Goal: Transaction & Acquisition: Download file/media

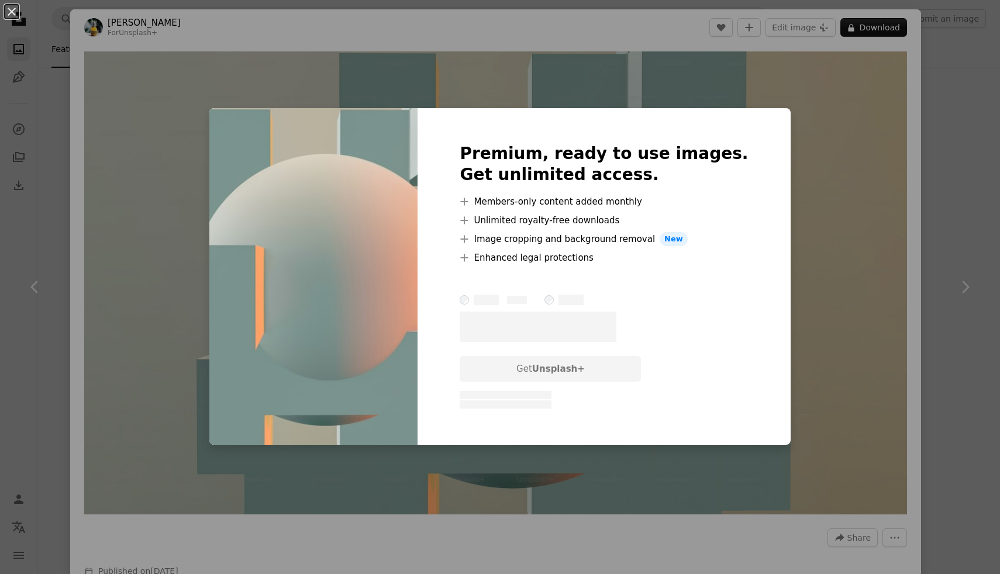
scroll to position [53, 0]
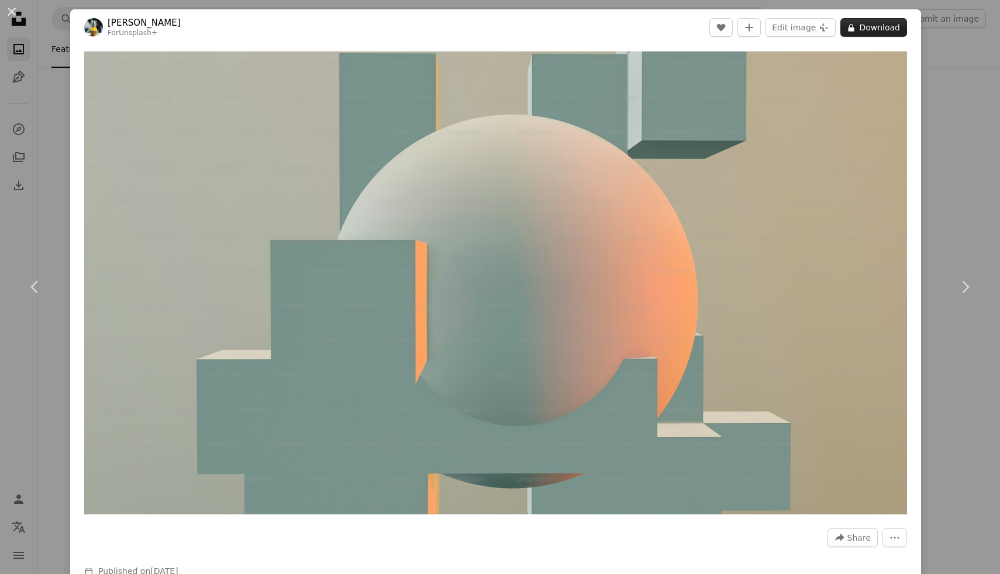
click at [874, 23] on button "A lock Download" at bounding box center [873, 27] width 67 height 19
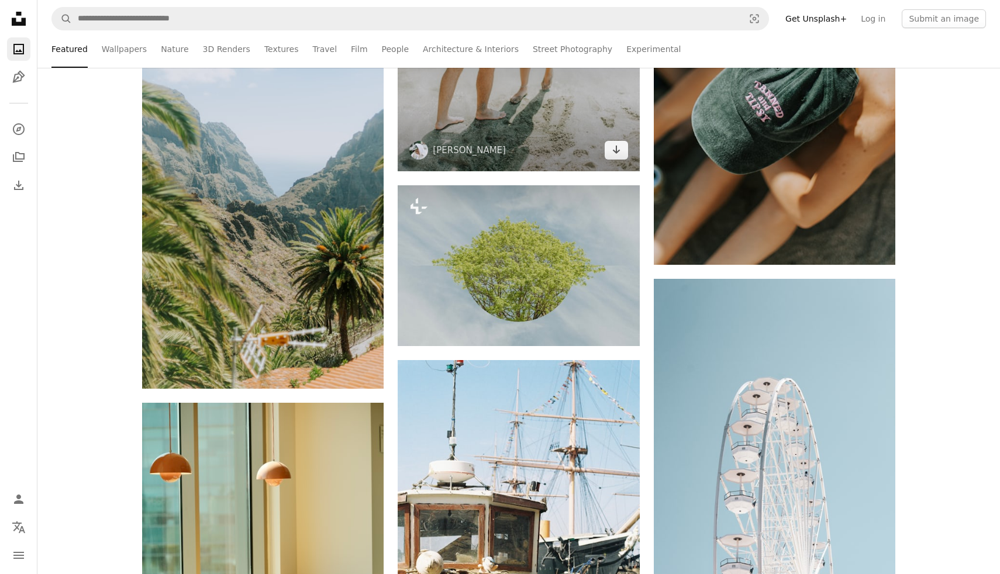
scroll to position [12911, 0]
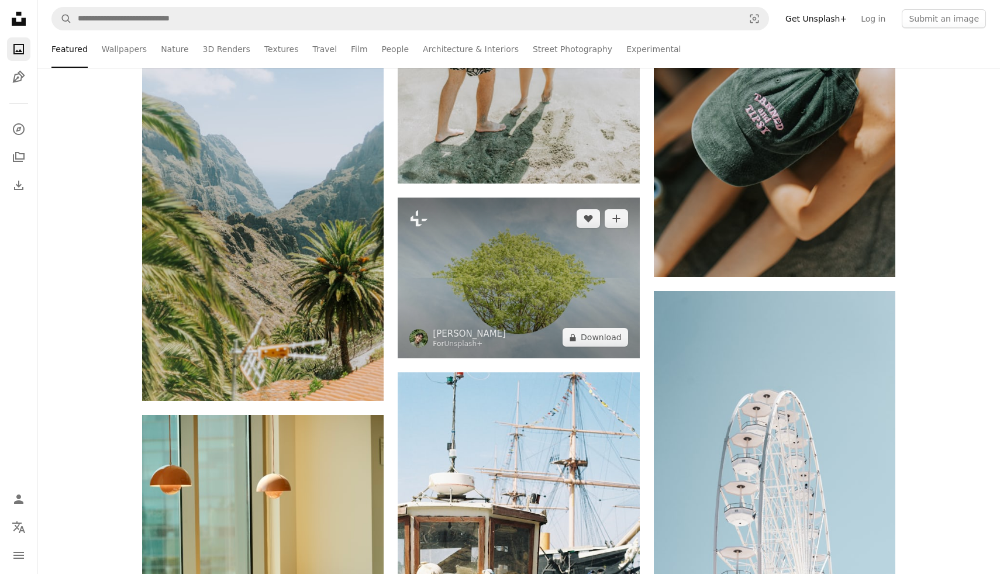
click at [494, 286] on img at bounding box center [518, 278] width 241 height 161
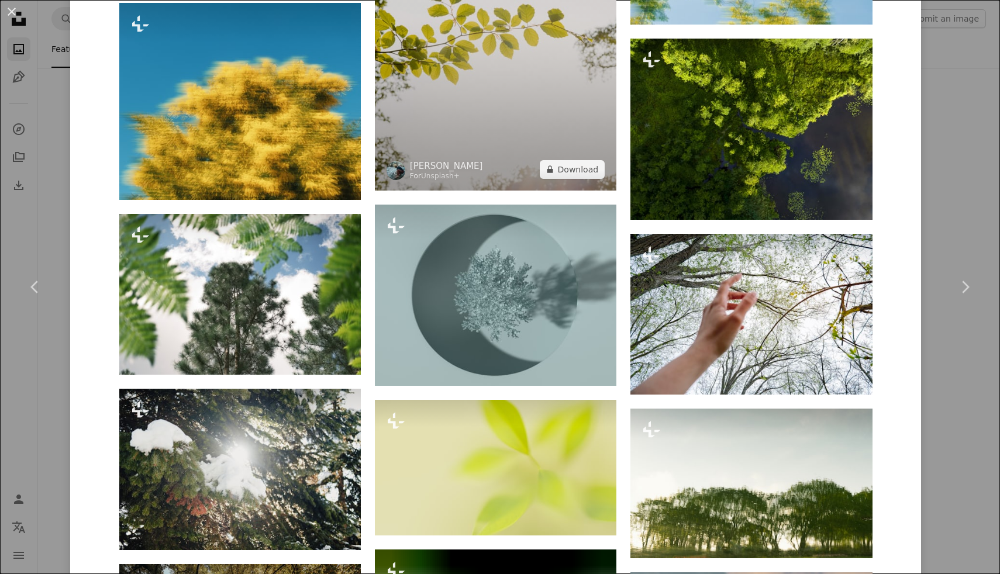
scroll to position [1291, 0]
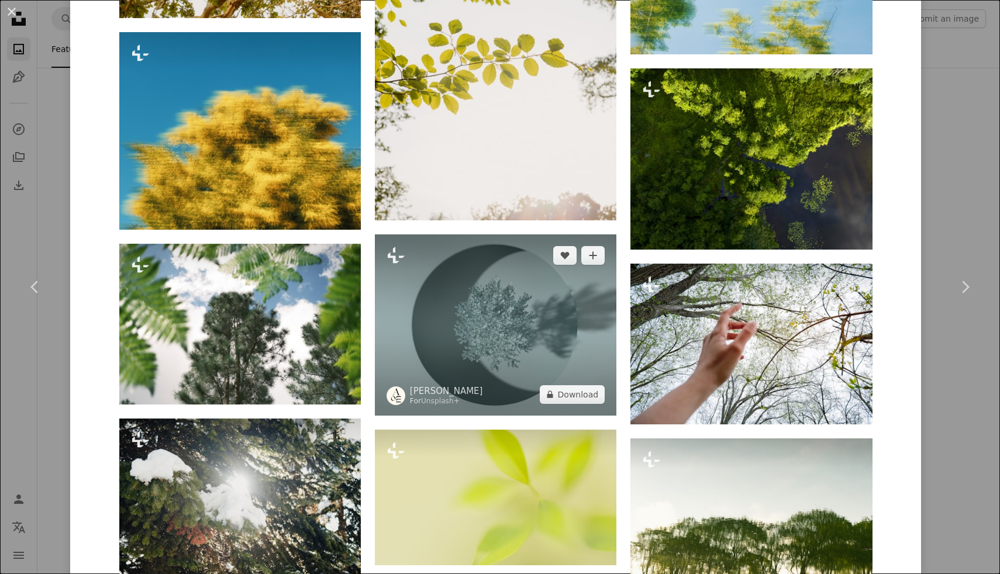
click at [554, 305] on img at bounding box center [495, 324] width 241 height 181
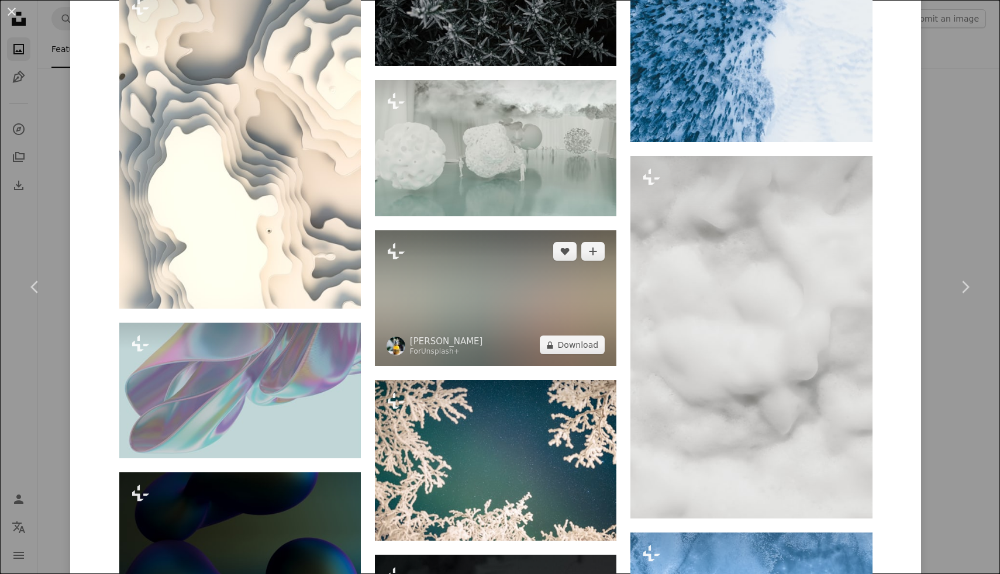
scroll to position [2209, 0]
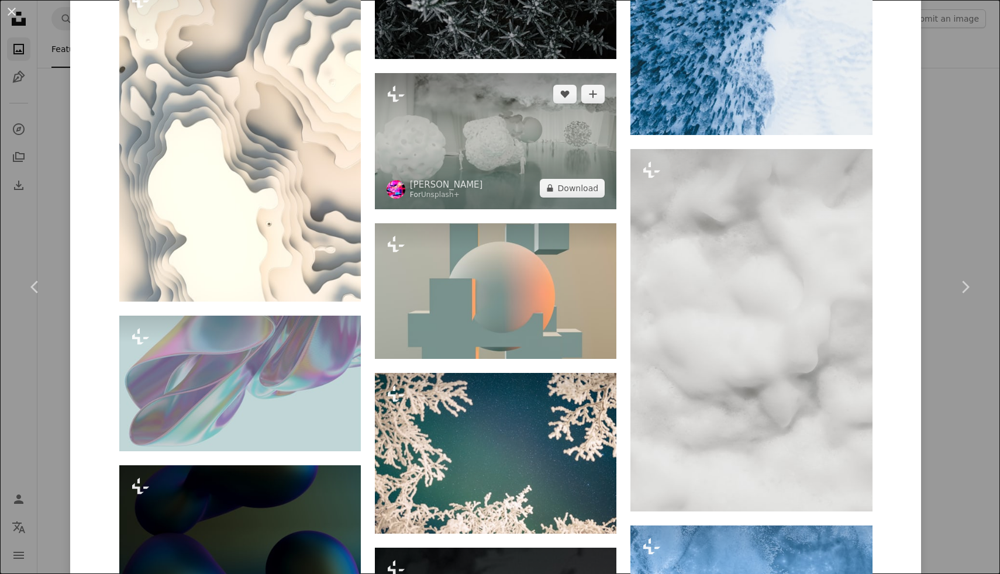
click at [489, 160] on img at bounding box center [495, 141] width 241 height 136
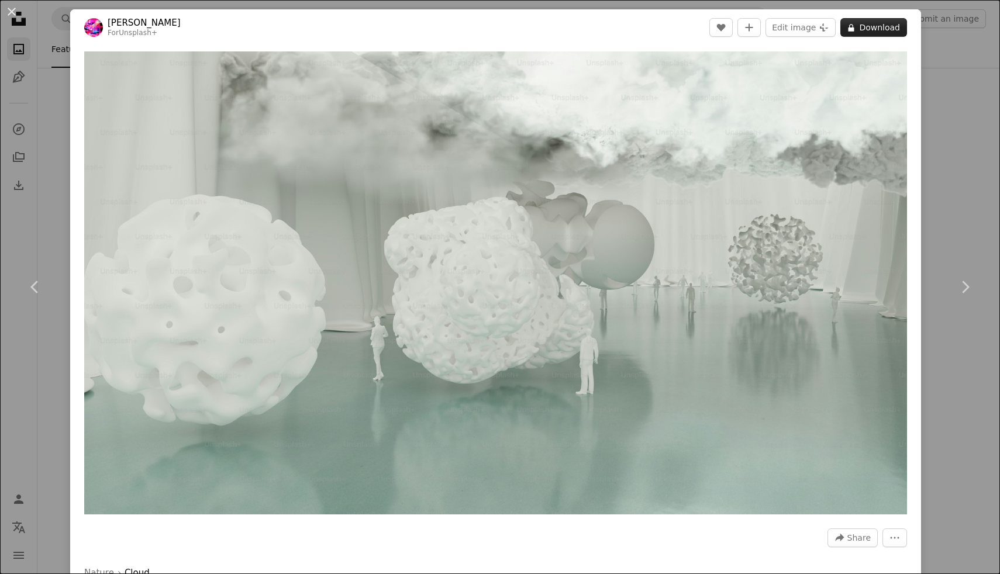
click at [887, 30] on button "A lock Download" at bounding box center [873, 27] width 67 height 19
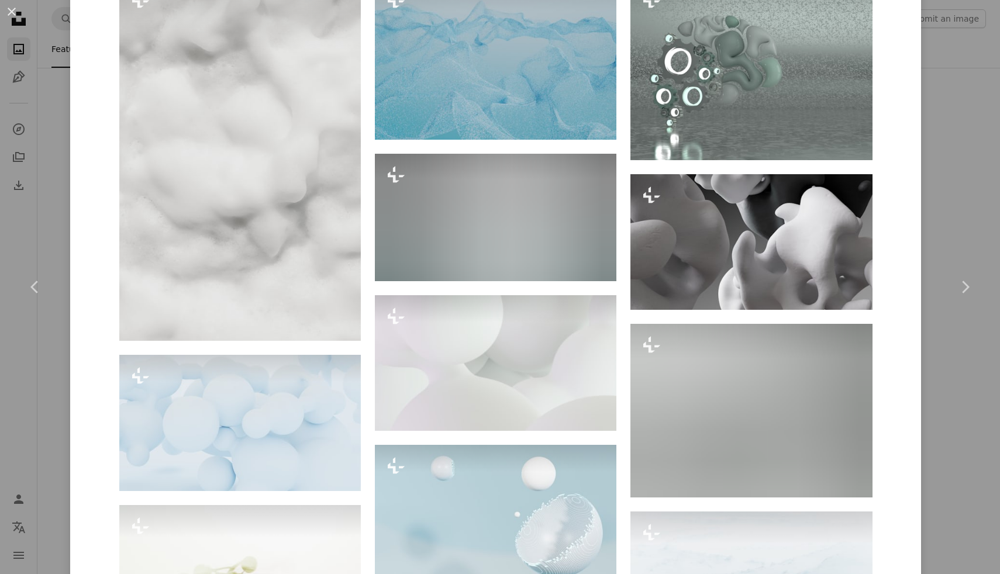
scroll to position [806, 0]
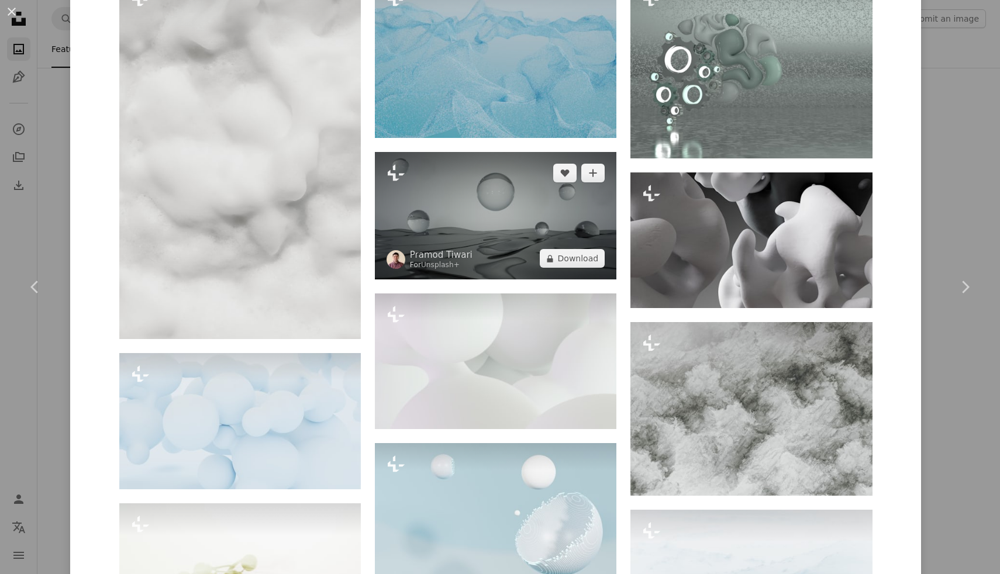
click at [518, 250] on img at bounding box center [495, 215] width 241 height 127
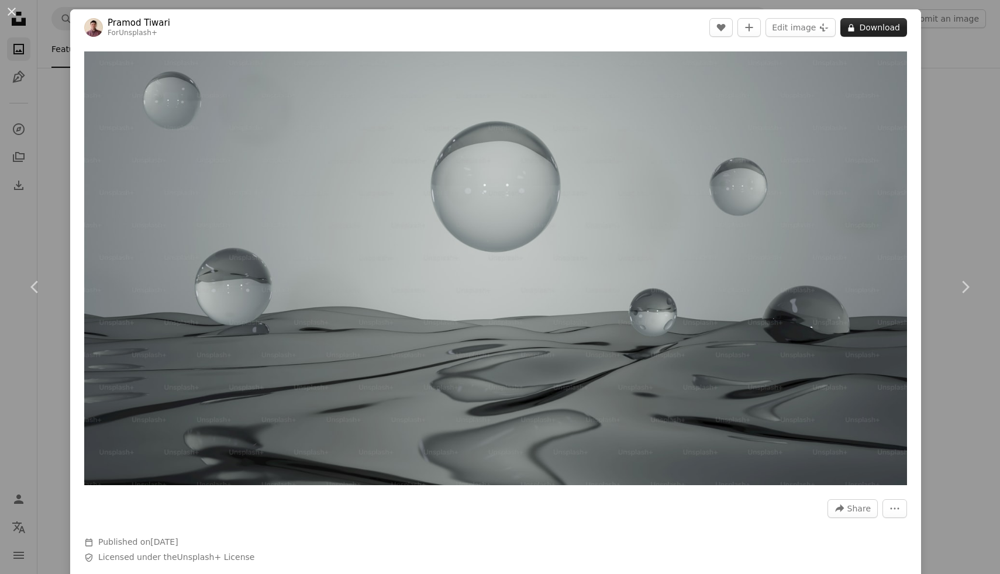
click at [854, 29] on icon at bounding box center [851, 28] width 6 height 8
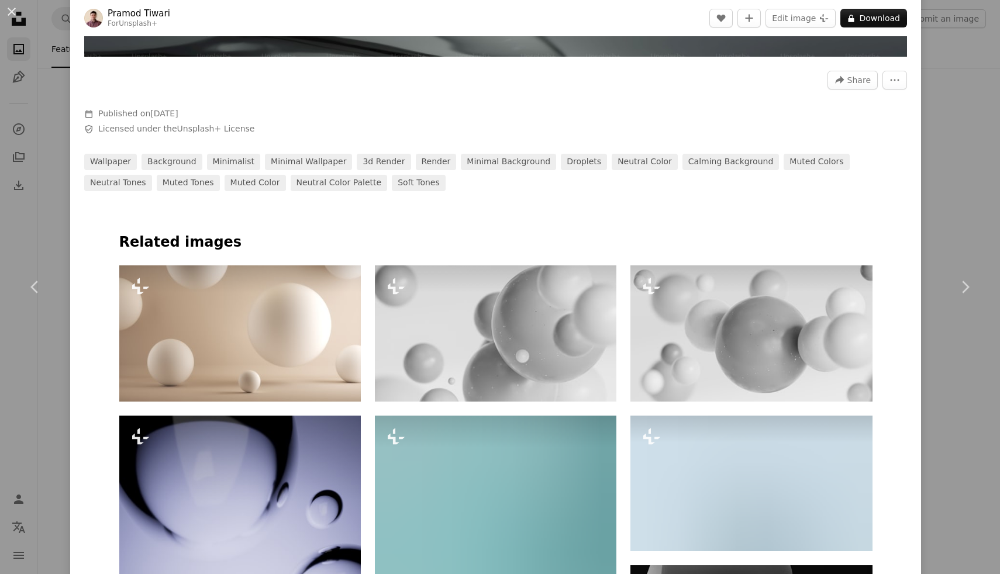
scroll to position [494, 0]
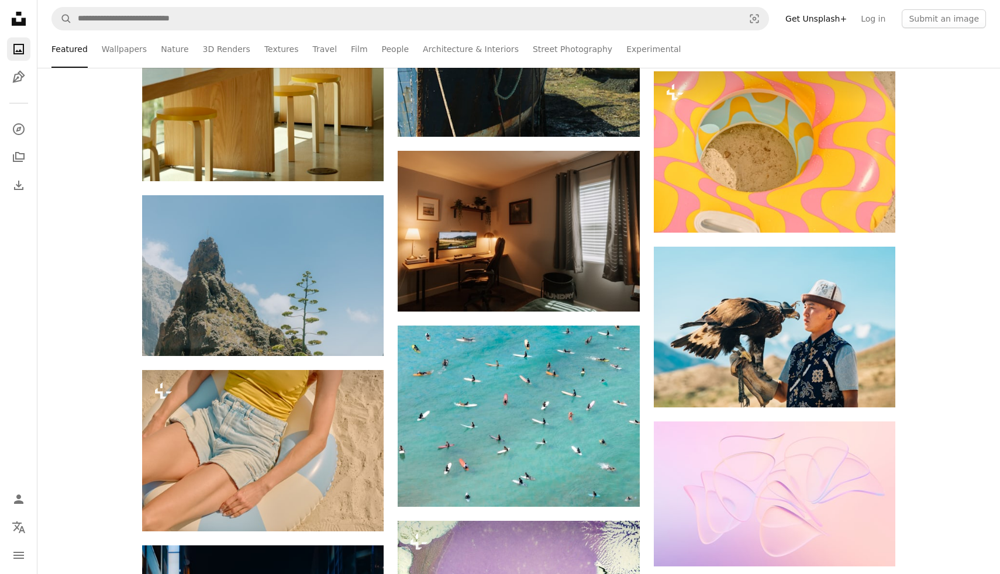
scroll to position [13512, 0]
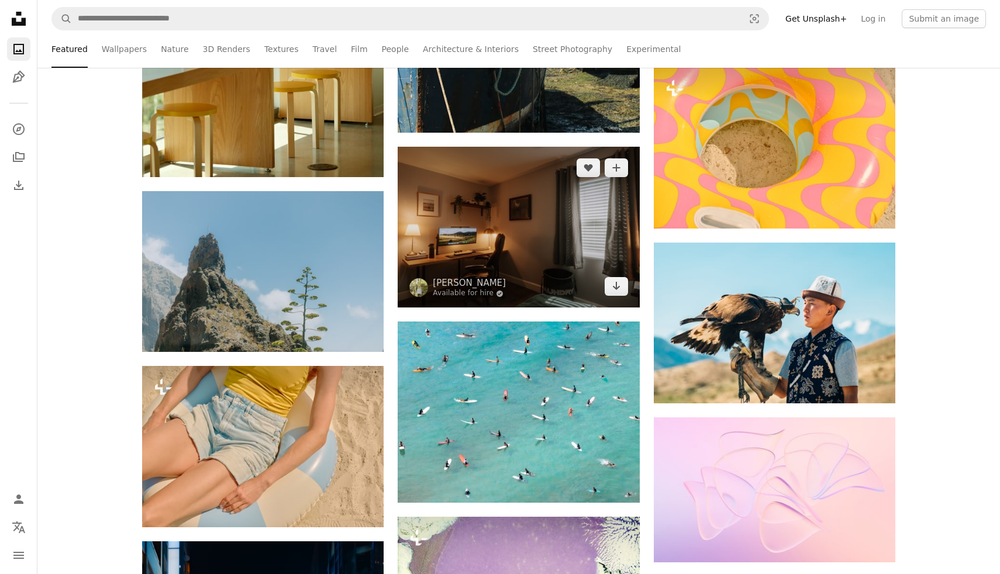
click at [524, 245] on img at bounding box center [518, 227] width 241 height 161
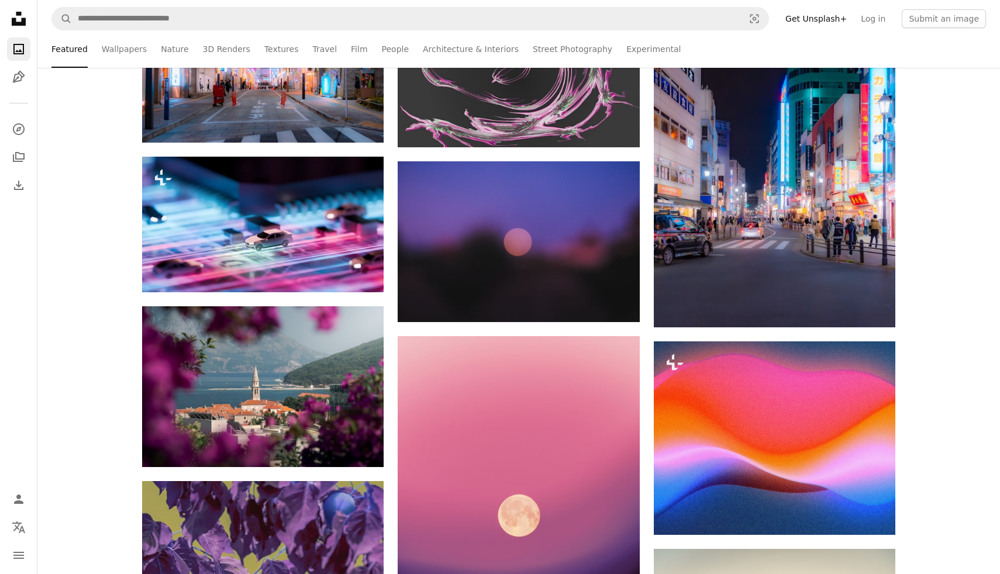
scroll to position [14270, 0]
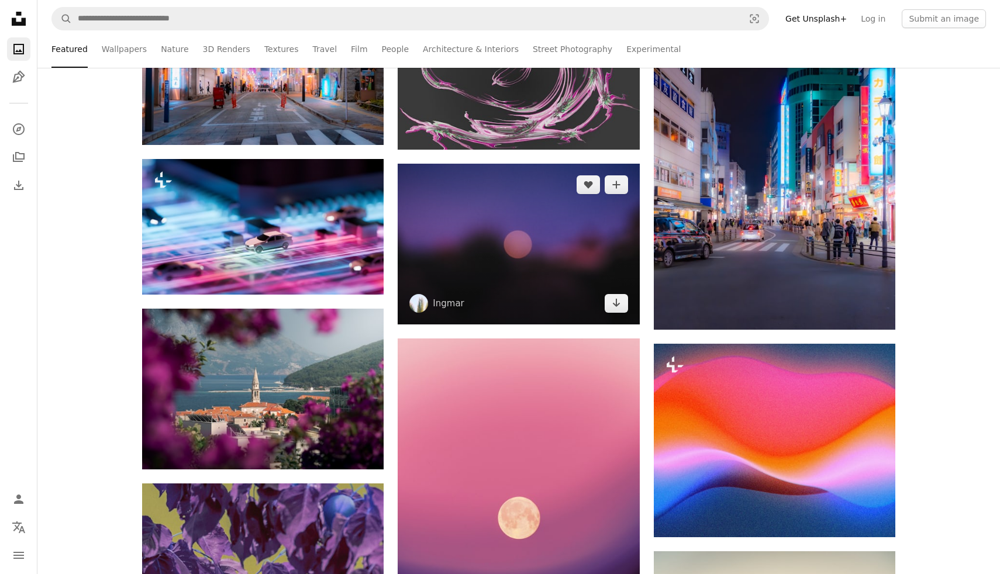
click at [524, 245] on img at bounding box center [518, 244] width 241 height 161
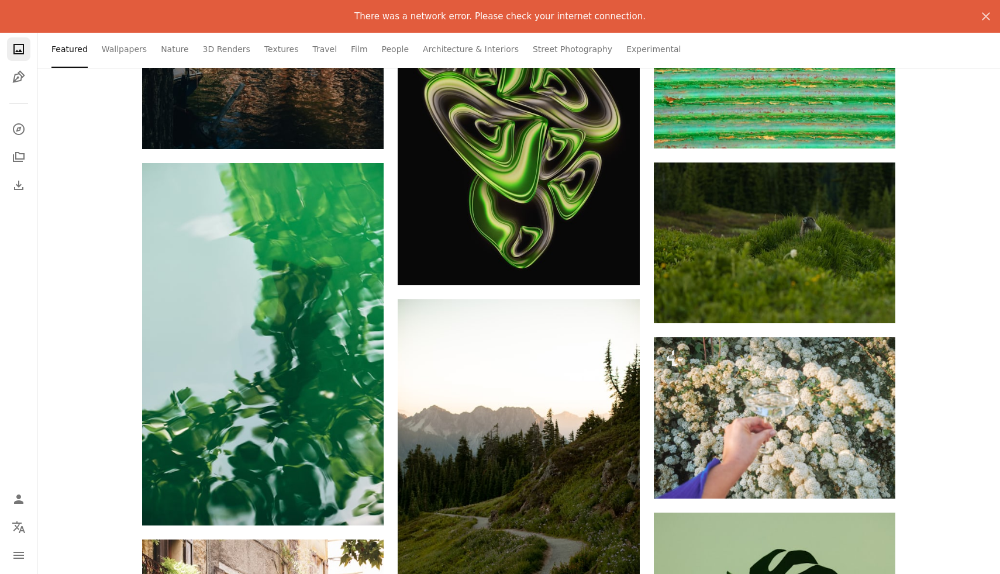
scroll to position [15816, 0]
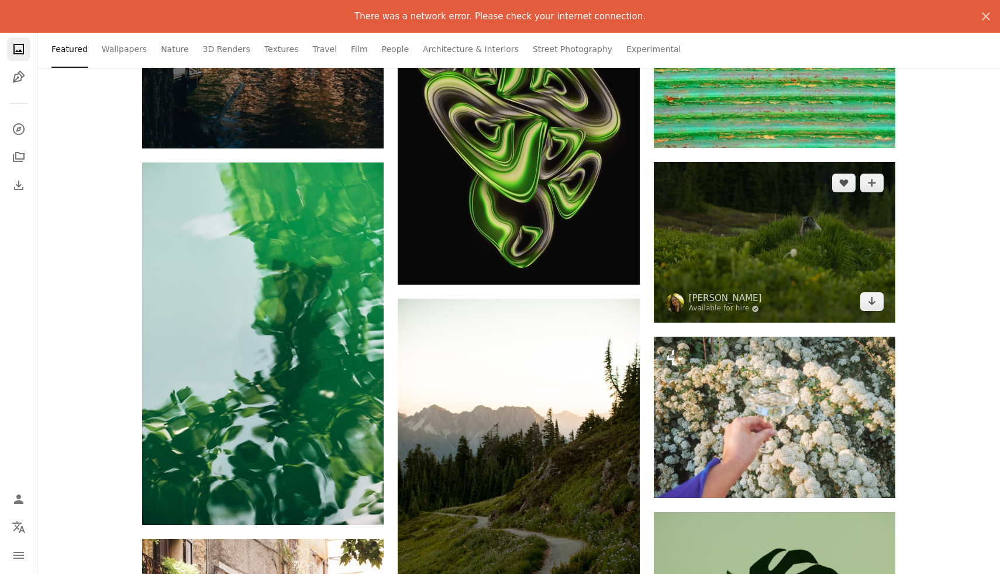
click at [764, 236] on img at bounding box center [774, 242] width 241 height 161
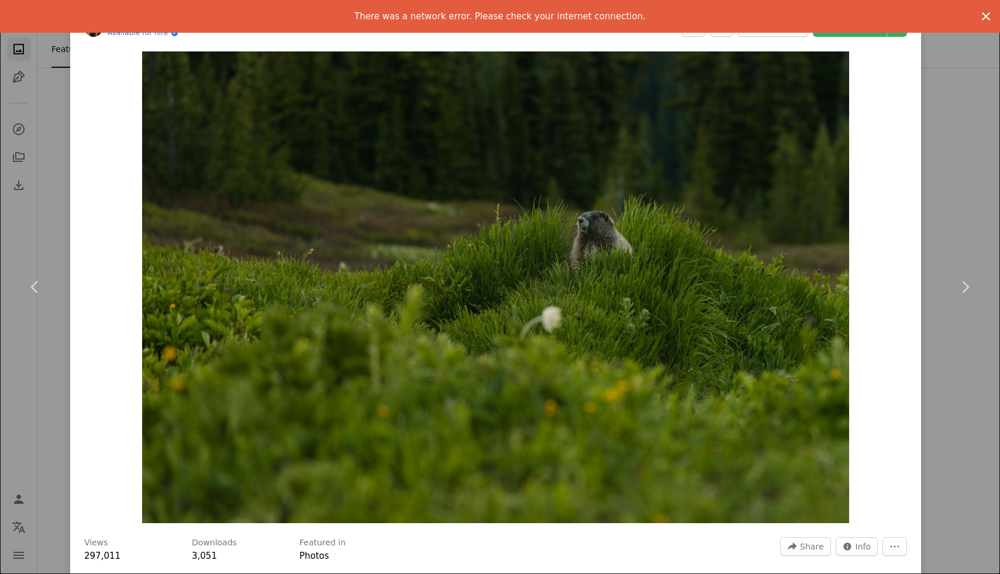
click at [984, 11] on icon "An X shape" at bounding box center [986, 16] width 14 height 14
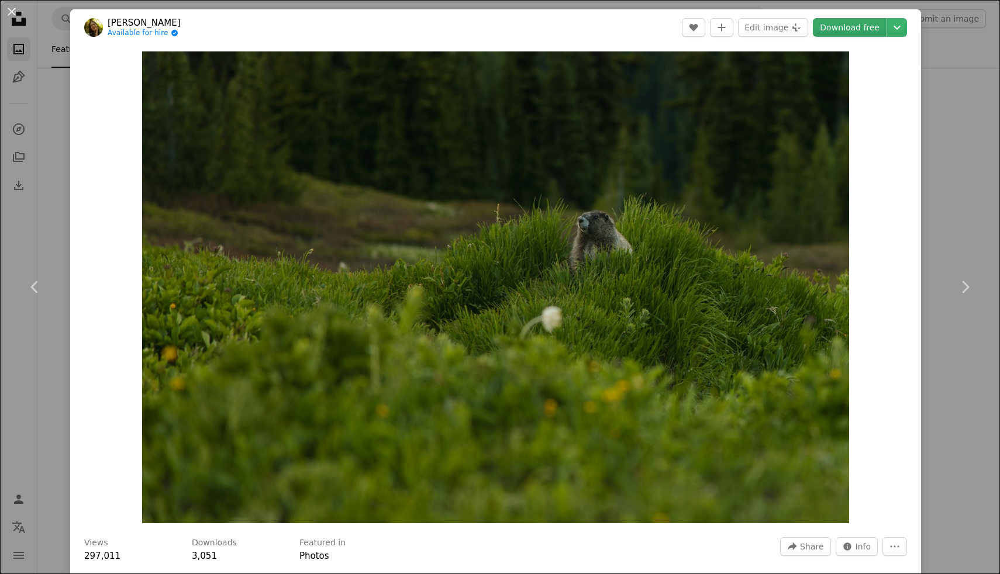
click at [859, 26] on link "Download free" at bounding box center [850, 27] width 74 height 19
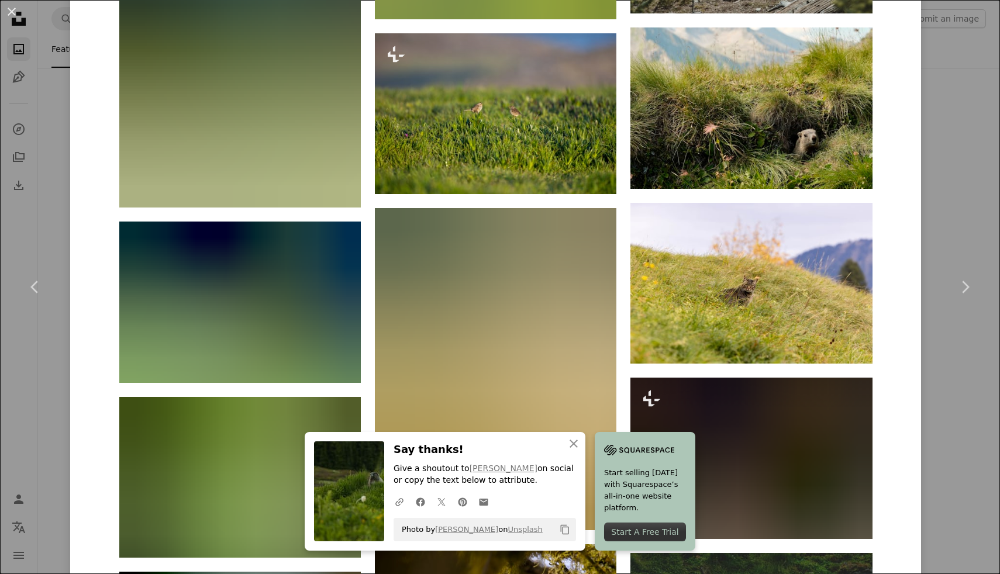
scroll to position [2369, 0]
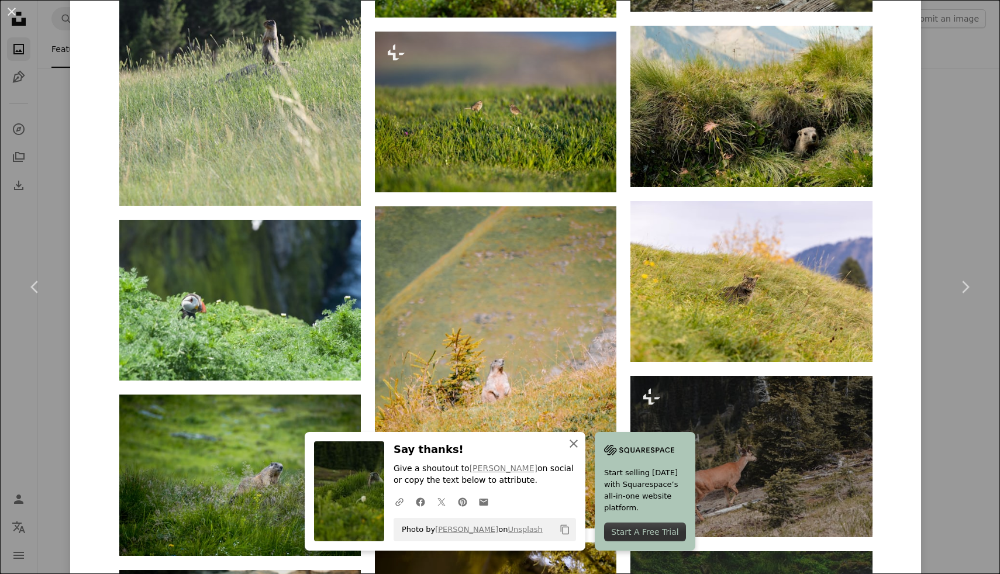
click at [571, 445] on icon "button" at bounding box center [573, 444] width 8 height 8
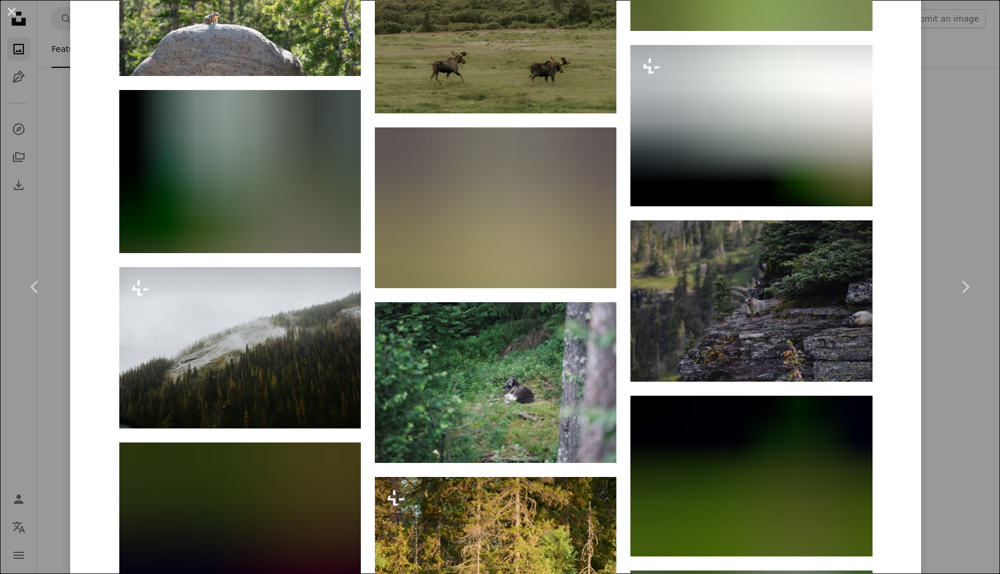
scroll to position [4079, 0]
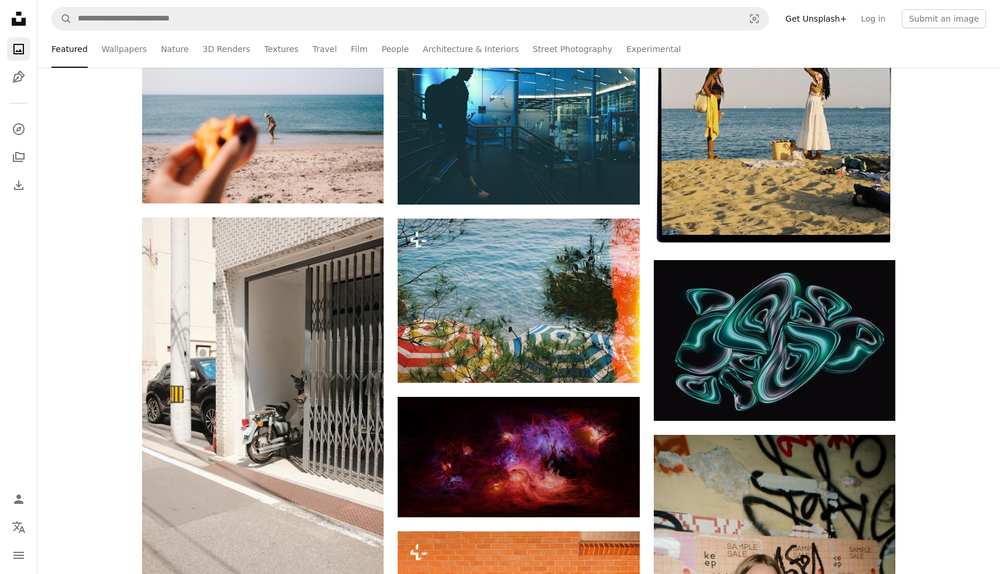
scroll to position [18301, 0]
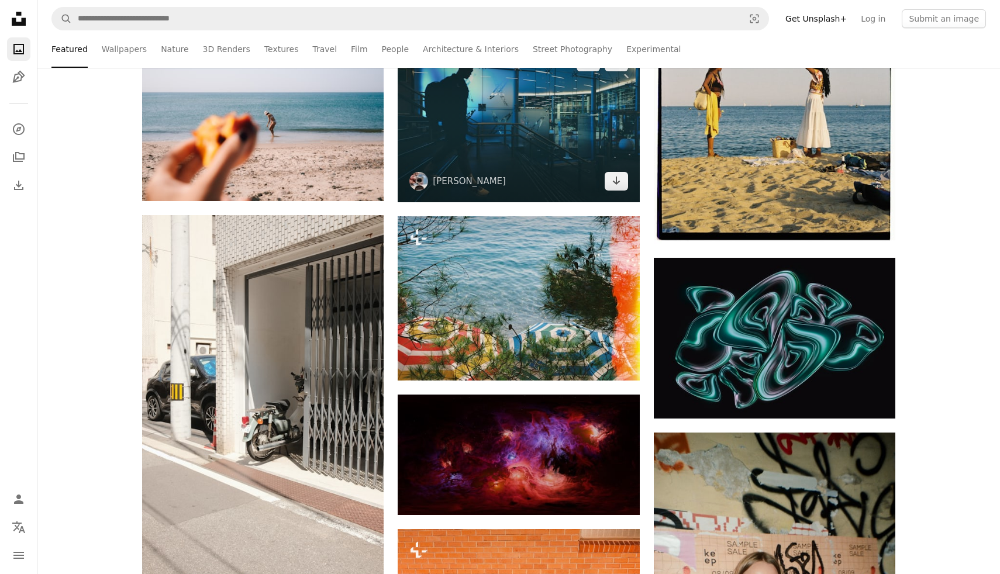
click at [518, 103] on img at bounding box center [518, 121] width 241 height 161
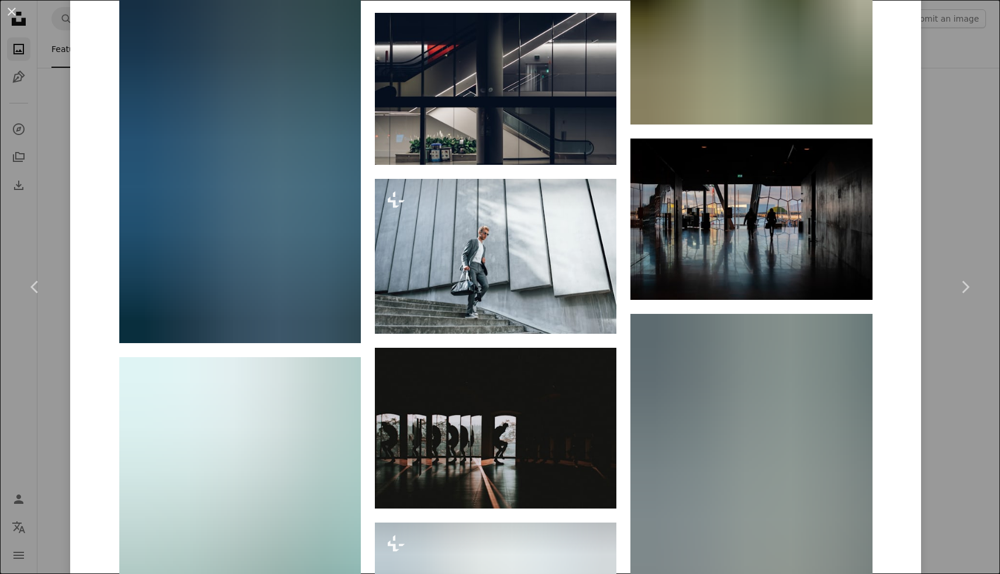
scroll to position [2046, 0]
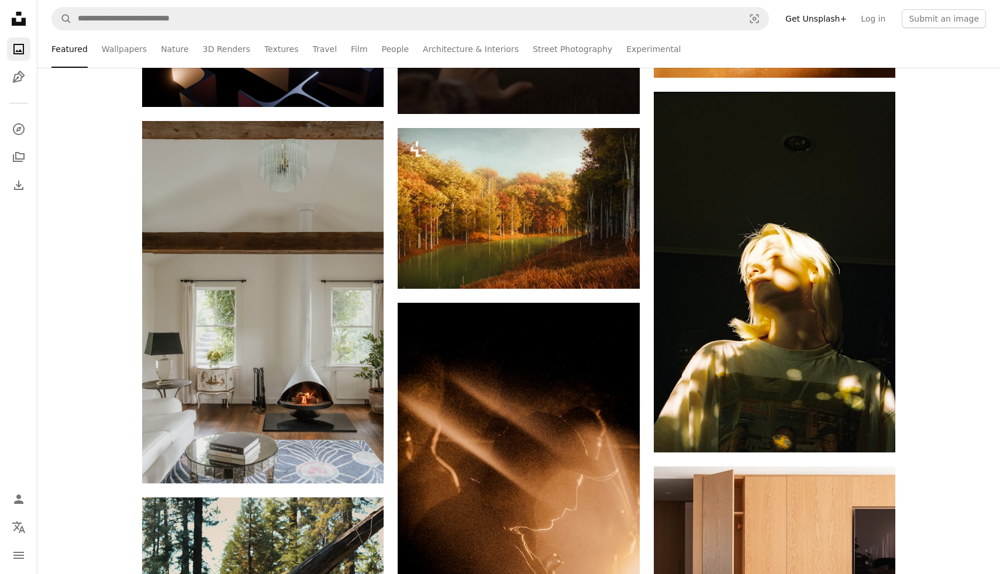
scroll to position [23887, 0]
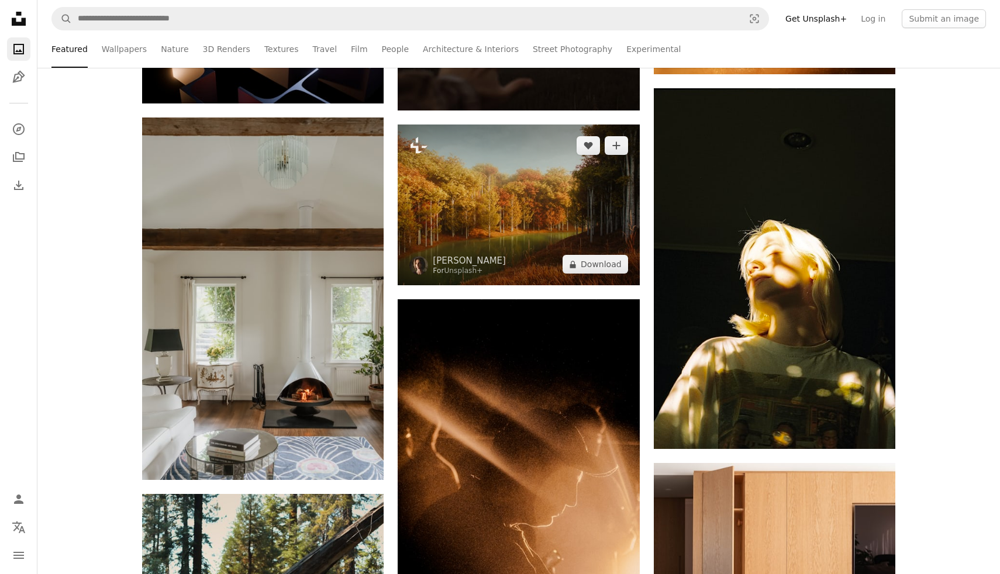
click at [549, 219] on img at bounding box center [518, 205] width 241 height 161
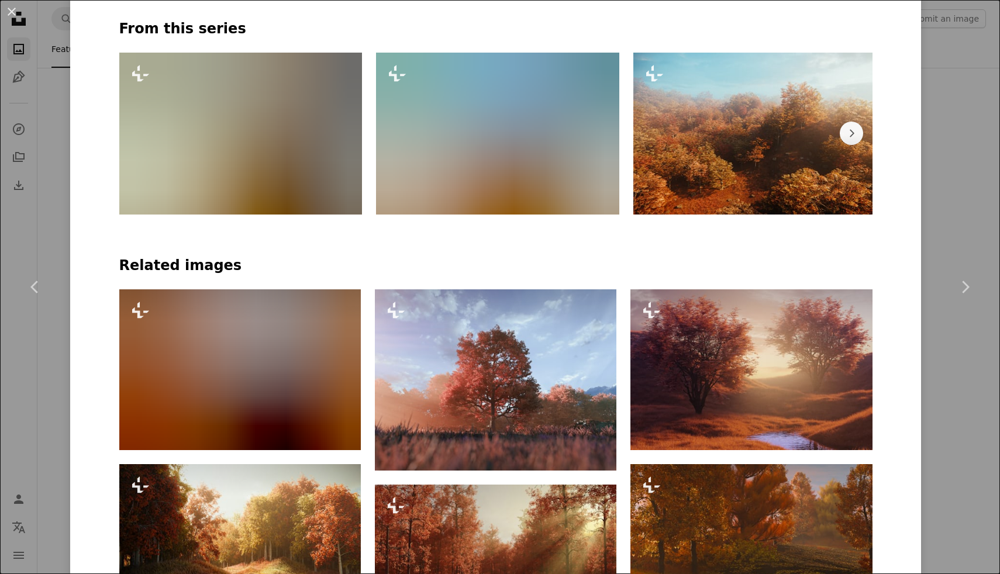
scroll to position [735, 0]
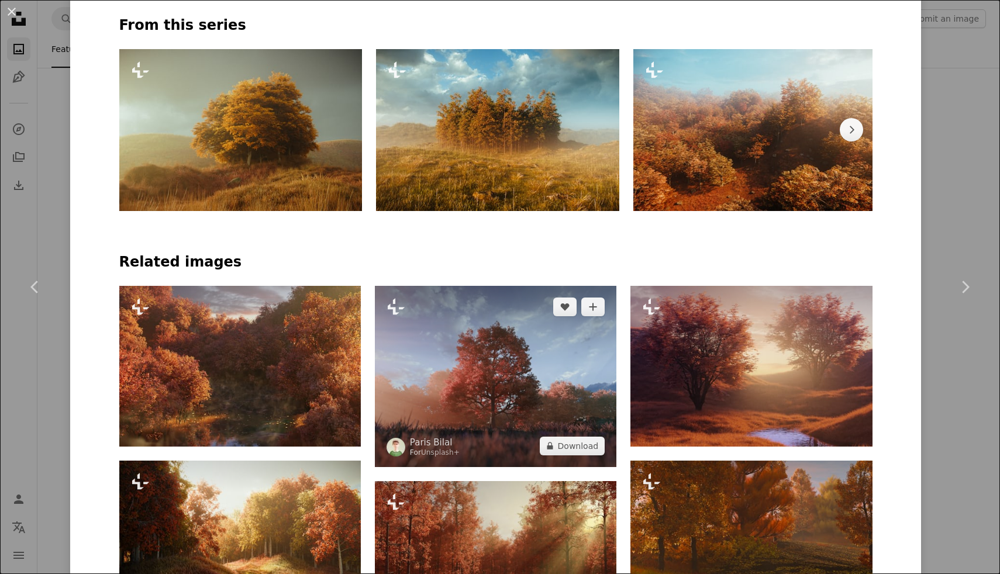
click at [503, 296] on img at bounding box center [495, 376] width 241 height 181
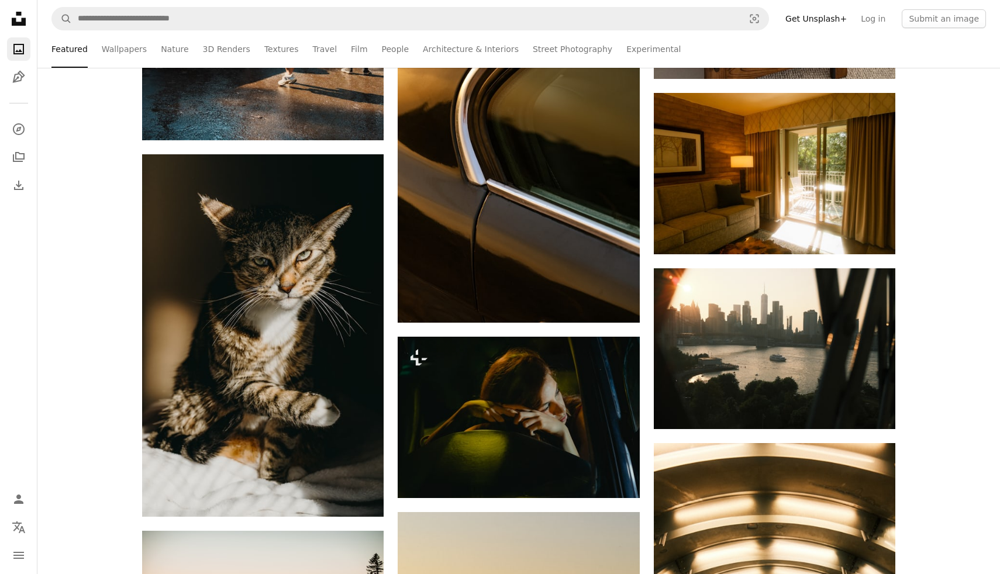
scroll to position [24604, 0]
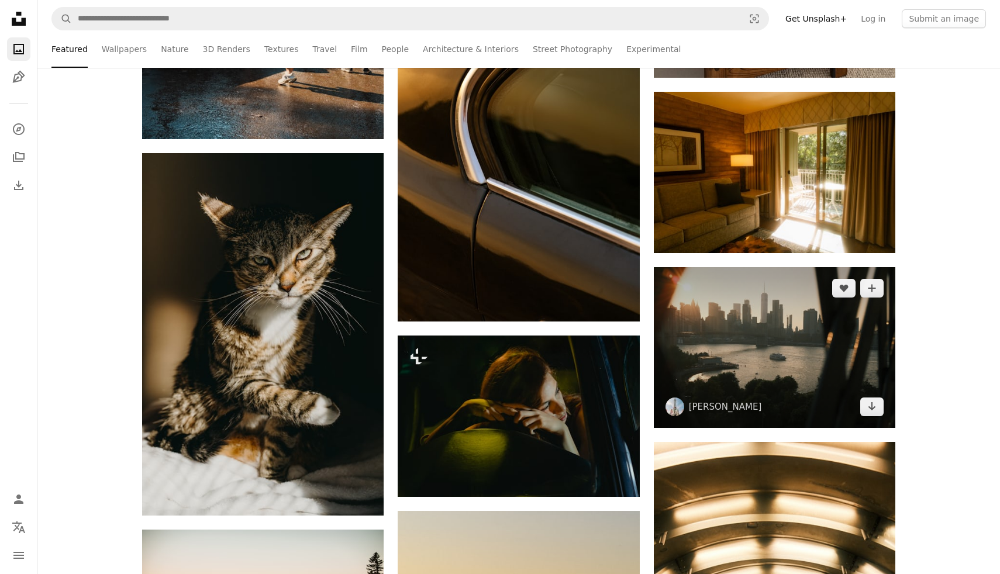
click at [780, 376] on img at bounding box center [774, 347] width 241 height 161
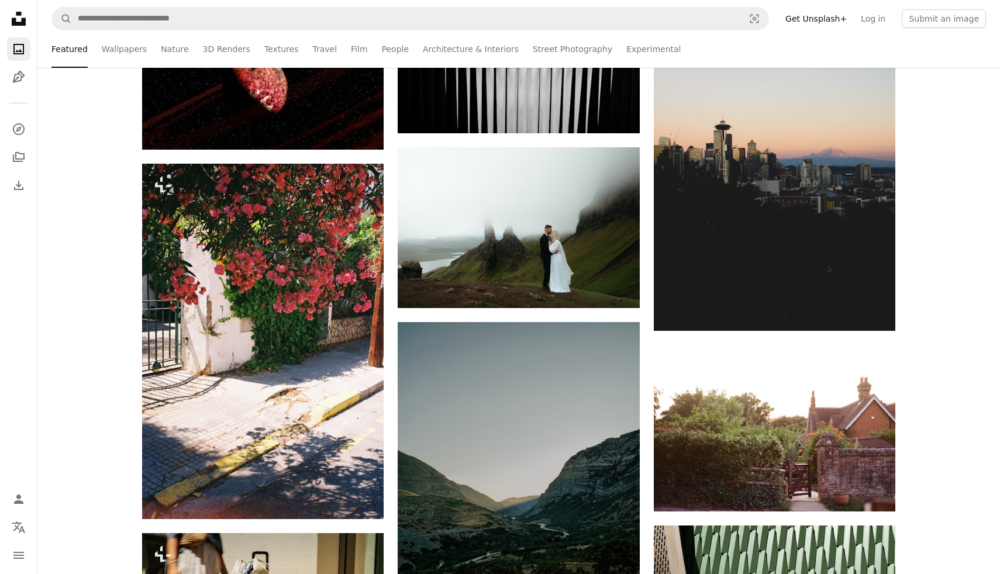
scroll to position [28677, 0]
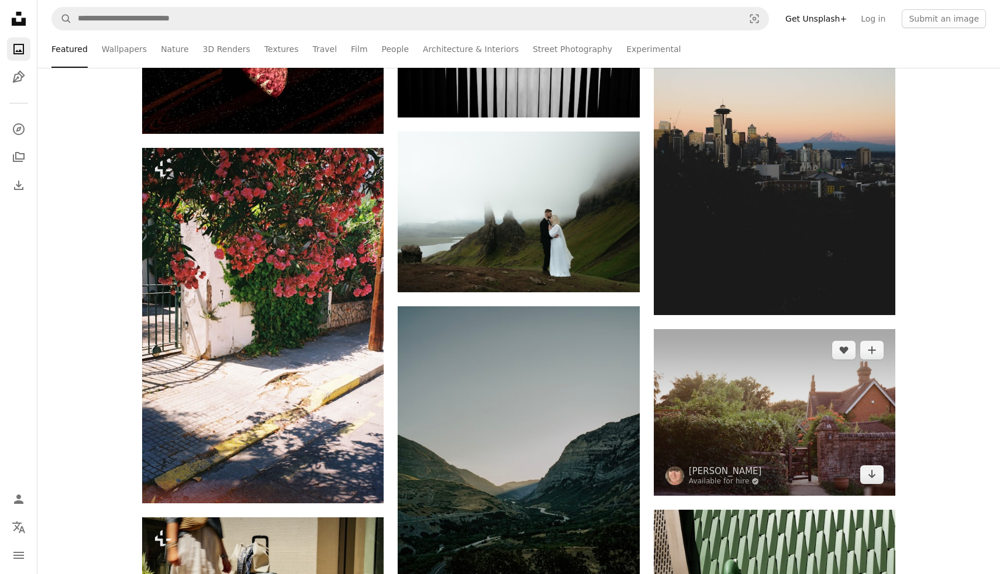
click at [779, 426] on img at bounding box center [774, 412] width 241 height 167
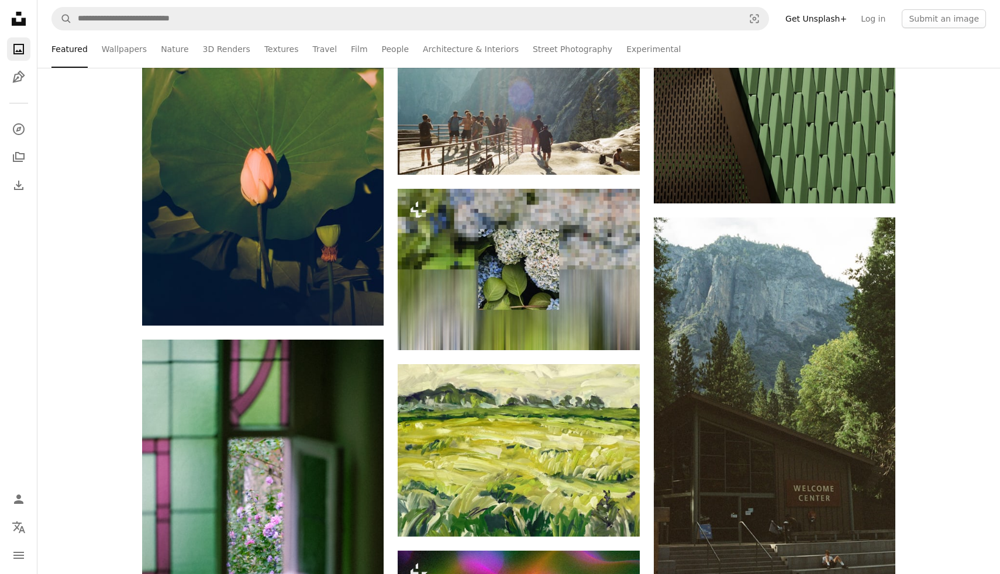
scroll to position [29349, 0]
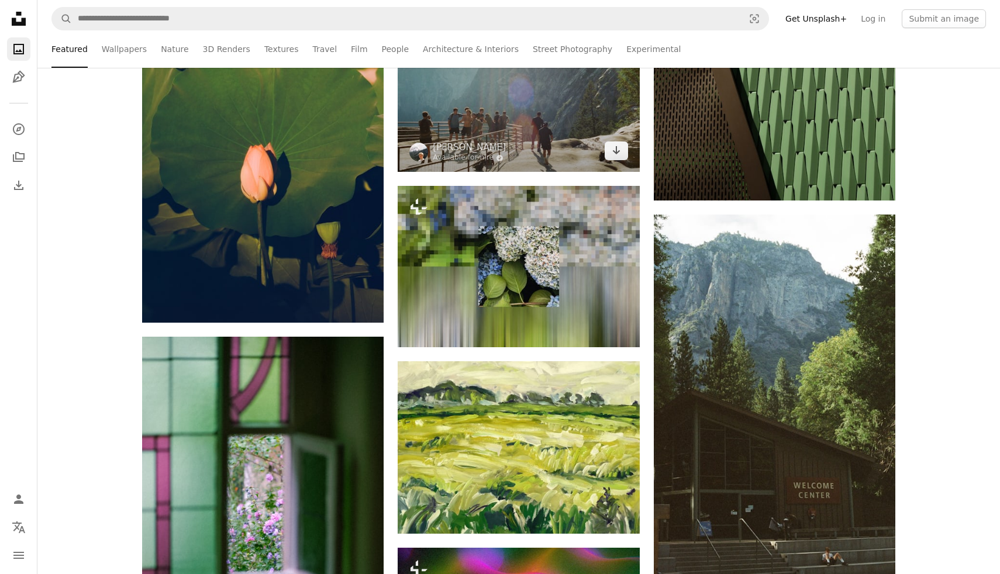
click at [497, 86] on img at bounding box center [518, 91] width 241 height 161
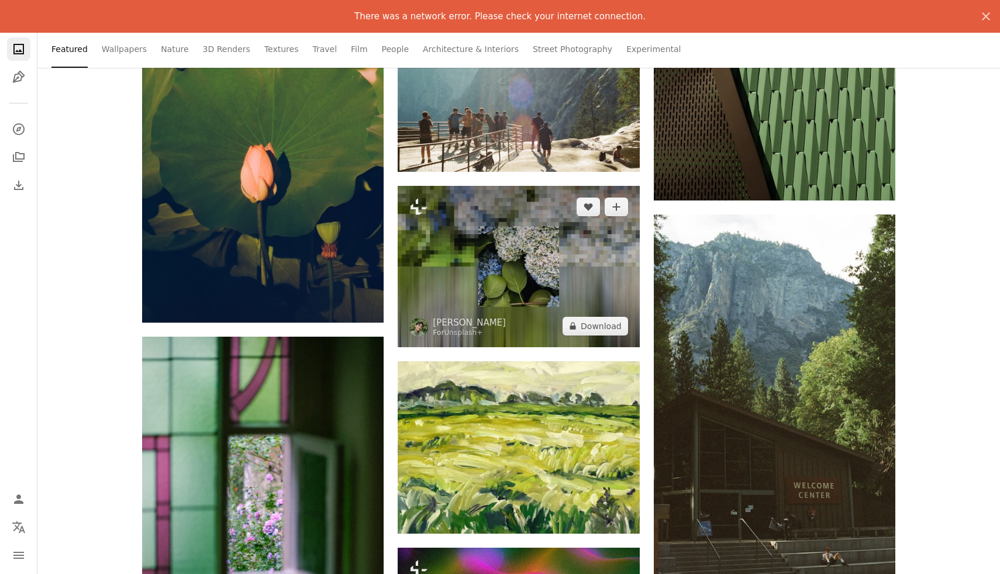
click at [528, 279] on img at bounding box center [518, 266] width 241 height 161
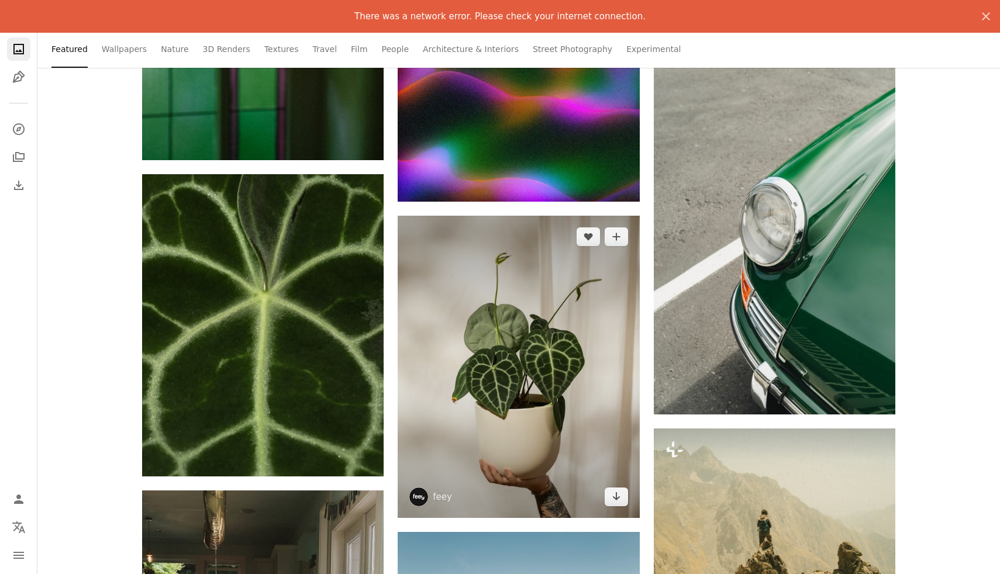
scroll to position [29936, 0]
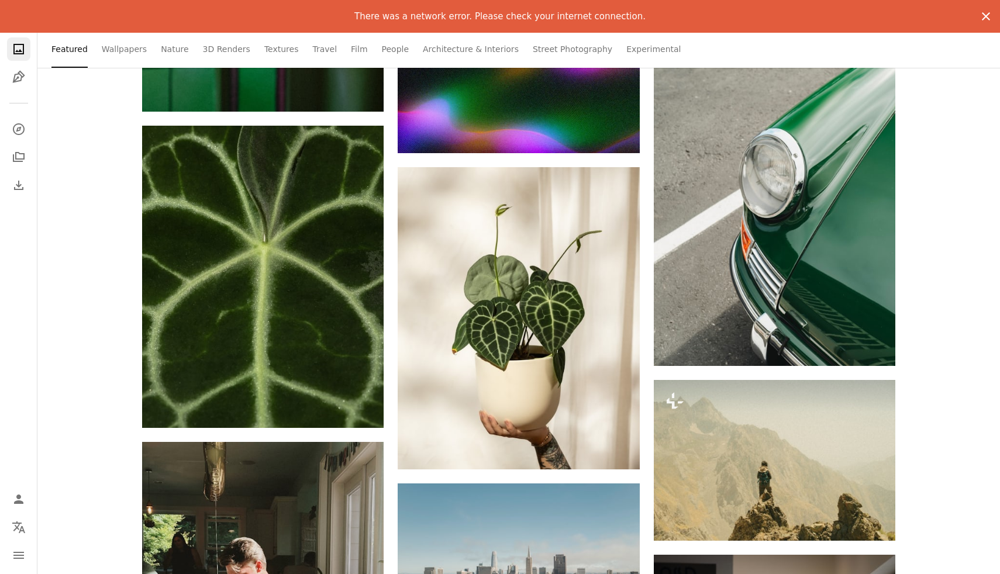
click at [987, 15] on icon "button" at bounding box center [986, 16] width 8 height 8
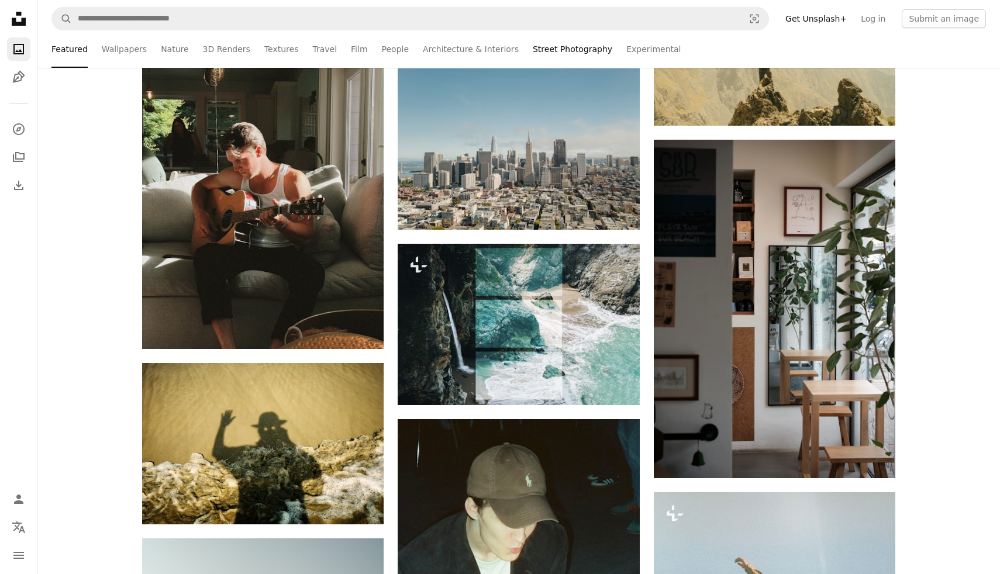
scroll to position [30352, 0]
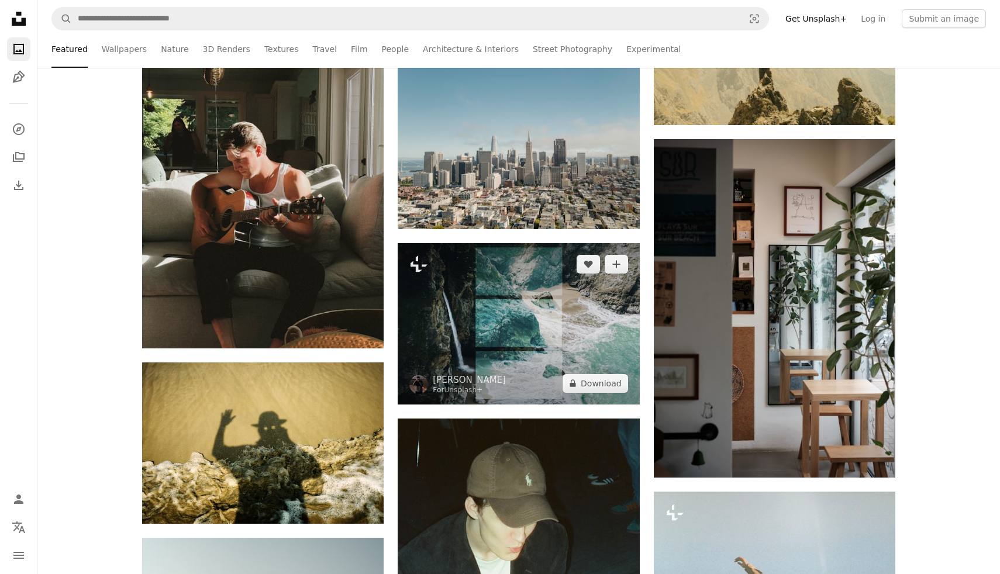
click at [519, 327] on img at bounding box center [518, 323] width 241 height 161
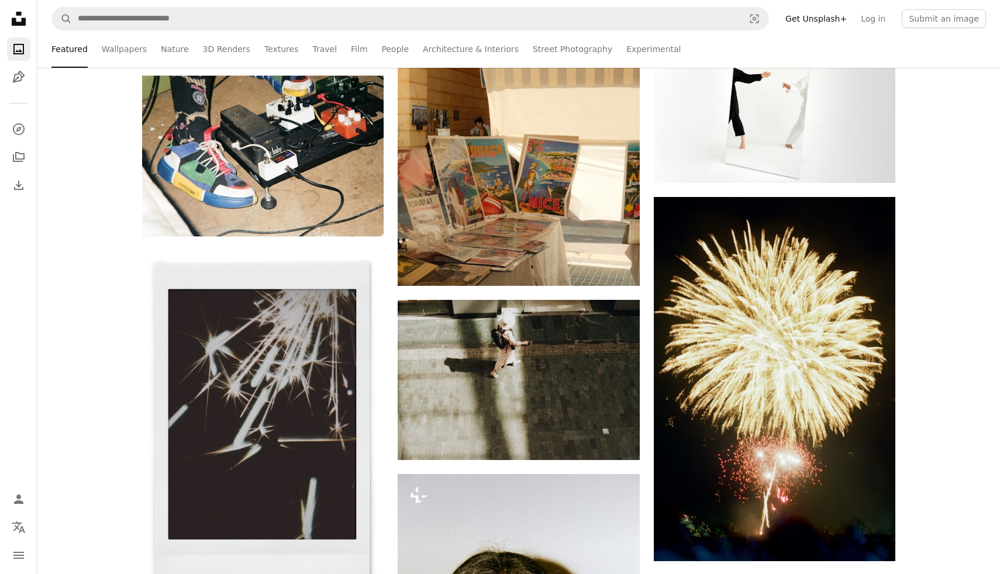
scroll to position [33195, 0]
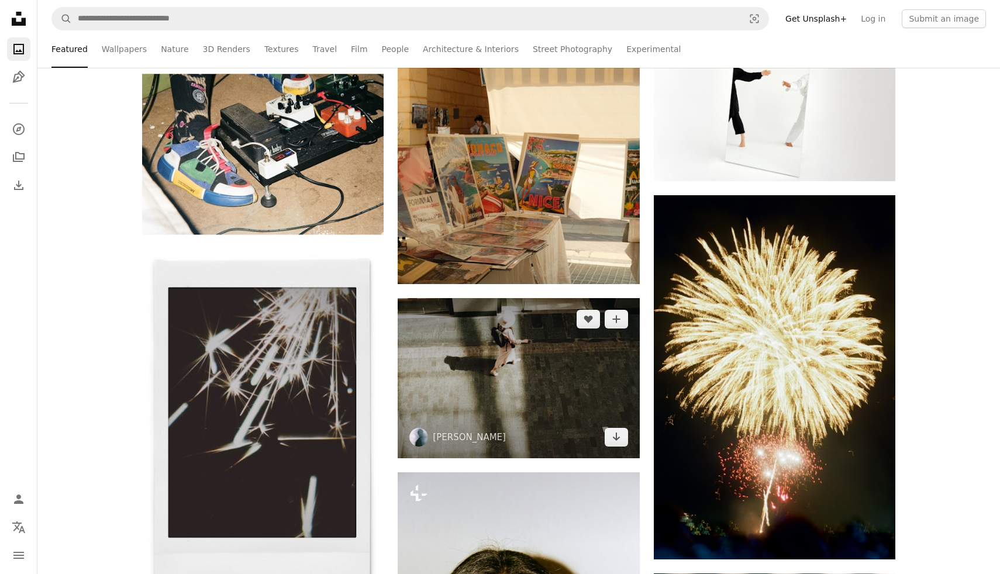
click at [515, 386] on img at bounding box center [518, 378] width 241 height 160
